Goal: Task Accomplishment & Management: Complete application form

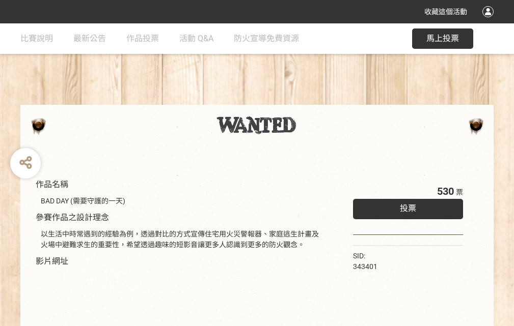
click at [489, 21] on div "收藏這個活動" at bounding box center [257, 11] width 514 height 23
click at [318, 100] on div "作品名稱 BAD DAY (需要守護的一天) 參賽作品之設計理念 以生活中時常遇到的經驗為例，透過對比的方式宣傳住宅用火災警報器、家庭逃生計畫及火場中避難求生…" at bounding box center [257, 237] width 514 height 428
click at [405, 206] on span "投票" at bounding box center [408, 209] width 16 height 10
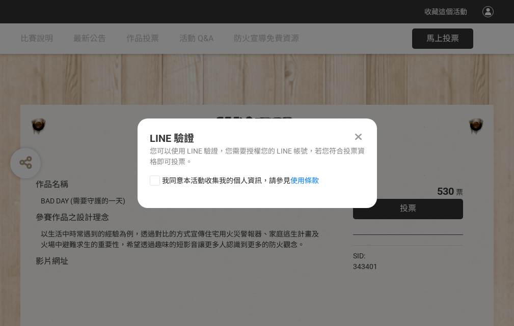
click at [154, 179] on div at bounding box center [155, 181] width 10 height 10
checkbox input "true"
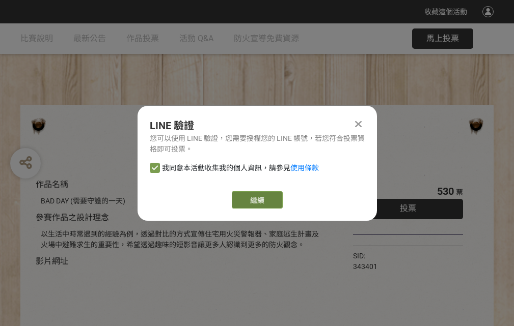
click at [256, 200] on link "繼續" at bounding box center [257, 199] width 51 height 17
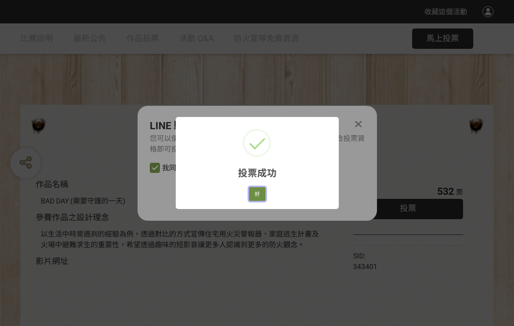
click at [254, 192] on button "好" at bounding box center [257, 194] width 16 height 14
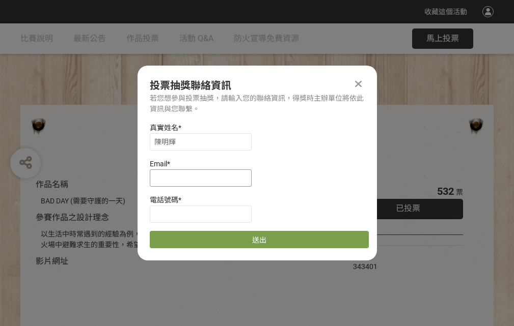
click at [204, 178] on input at bounding box center [201, 178] width 102 height 17
type input "[EMAIL_ADDRESS][DOMAIN_NAME]"
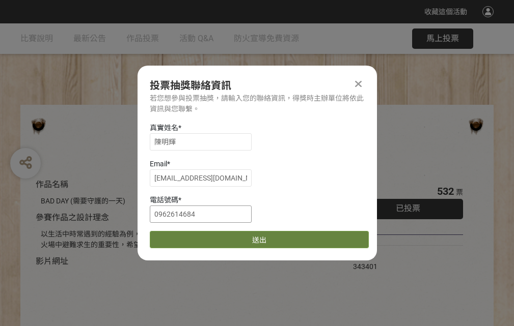
type input "0962614684"
click at [179, 236] on button "送出" at bounding box center [259, 239] width 219 height 17
